Goal: Check status: Check status

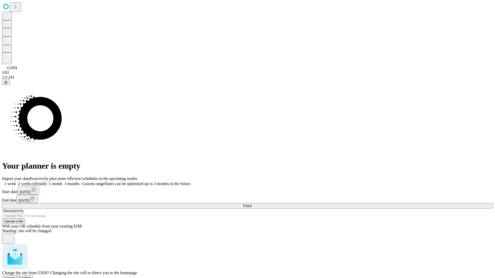
click at [31, 276] on span "Confirm" at bounding box center [25, 278] width 12 height 4
click at [16, 182] on label "1 week" at bounding box center [9, 184] width 14 height 4
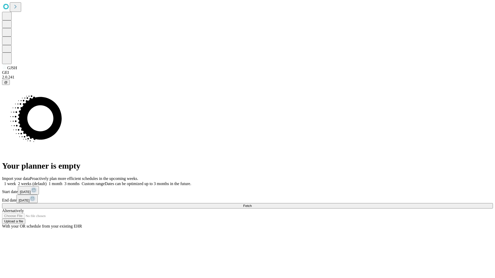
click at [252, 204] on span "Fetch" at bounding box center [247, 206] width 9 height 4
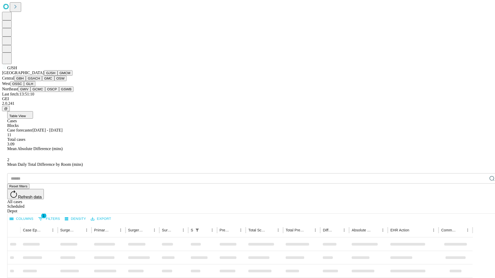
click at [57, 76] on button "GMCM" at bounding box center [64, 72] width 15 height 5
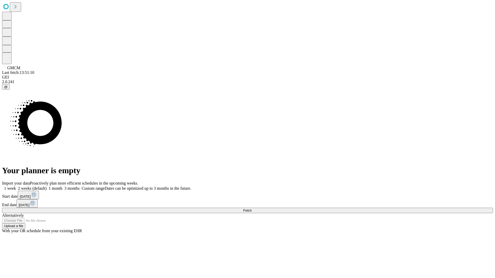
click at [16, 186] on label "1 week" at bounding box center [9, 188] width 14 height 4
click at [252, 209] on span "Fetch" at bounding box center [247, 211] width 9 height 4
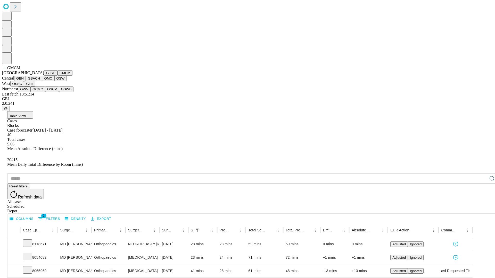
click at [26, 81] on button "GBH" at bounding box center [20, 78] width 12 height 5
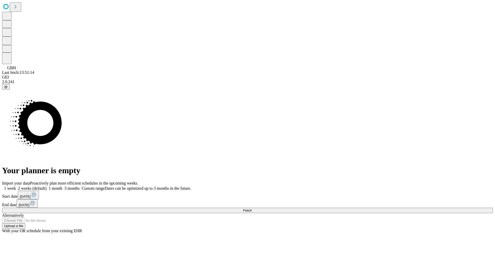
click at [16, 186] on label "1 week" at bounding box center [9, 188] width 14 height 4
click at [252, 209] on span "Fetch" at bounding box center [247, 211] width 9 height 4
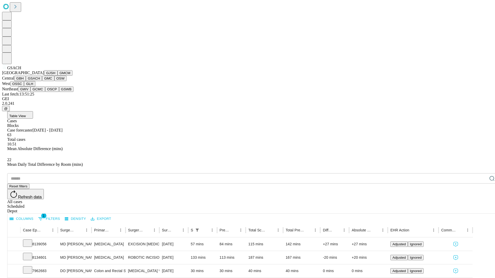
click at [42, 81] on button "GMC" at bounding box center [48, 78] width 12 height 5
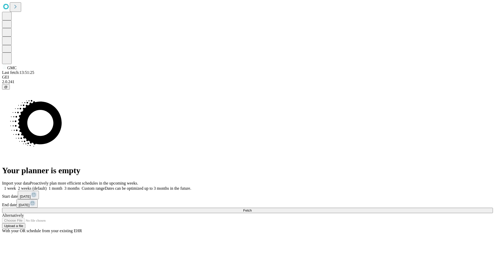
click at [16, 186] on label "1 week" at bounding box center [9, 188] width 14 height 4
click at [252, 209] on span "Fetch" at bounding box center [247, 211] width 9 height 4
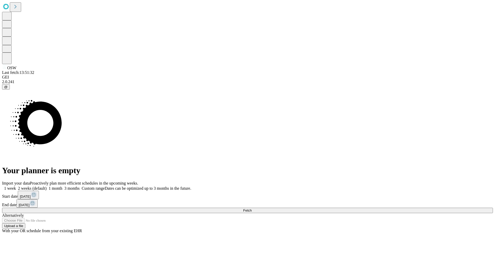
click at [16, 186] on label "1 week" at bounding box center [9, 188] width 14 height 4
click at [252, 209] on span "Fetch" at bounding box center [247, 211] width 9 height 4
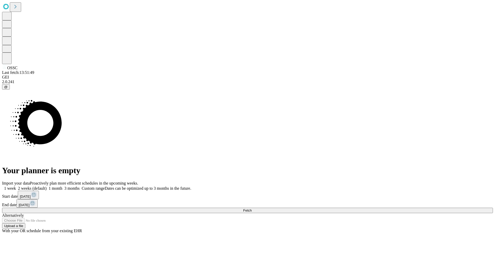
click at [16, 186] on label "1 week" at bounding box center [9, 188] width 14 height 4
click at [252, 209] on span "Fetch" at bounding box center [247, 211] width 9 height 4
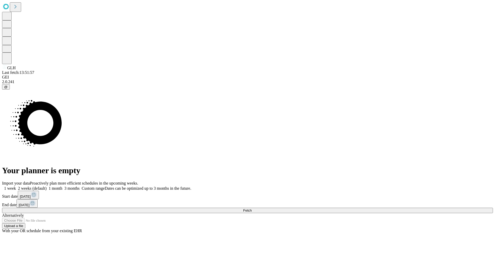
click at [16, 186] on label "1 week" at bounding box center [9, 188] width 14 height 4
click at [252, 209] on span "Fetch" at bounding box center [247, 211] width 9 height 4
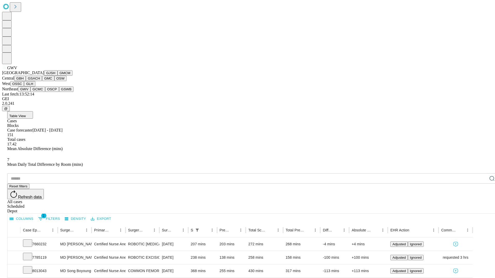
click at [40, 92] on button "GCMC" at bounding box center [37, 89] width 15 height 5
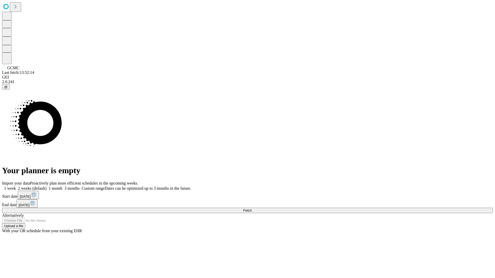
click at [16, 186] on label "1 week" at bounding box center [9, 188] width 14 height 4
click at [252, 209] on span "Fetch" at bounding box center [247, 211] width 9 height 4
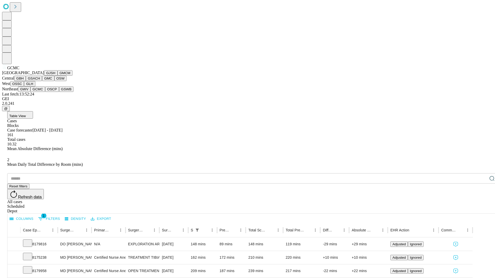
click at [45, 92] on button "OSCP" at bounding box center [52, 89] width 14 height 5
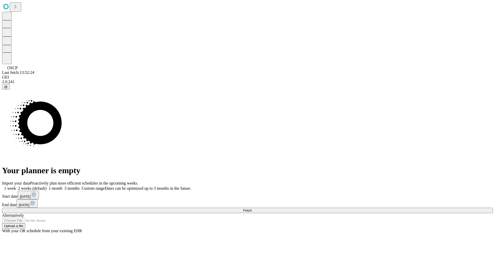
click at [16, 186] on label "1 week" at bounding box center [9, 188] width 14 height 4
click at [252, 209] on span "Fetch" at bounding box center [247, 211] width 9 height 4
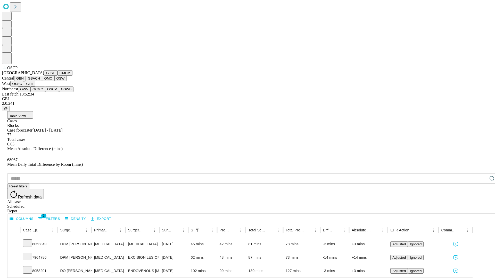
click at [59, 92] on button "GSWB" at bounding box center [66, 89] width 15 height 5
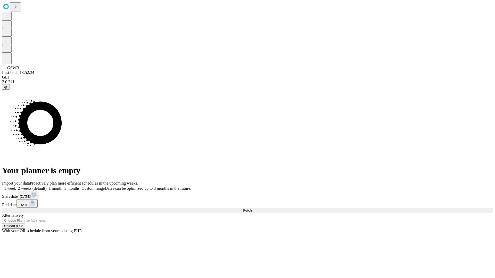
click at [16, 186] on label "1 week" at bounding box center [9, 188] width 14 height 4
click at [252, 209] on span "Fetch" at bounding box center [247, 211] width 9 height 4
